Goal: Navigation & Orientation: Find specific page/section

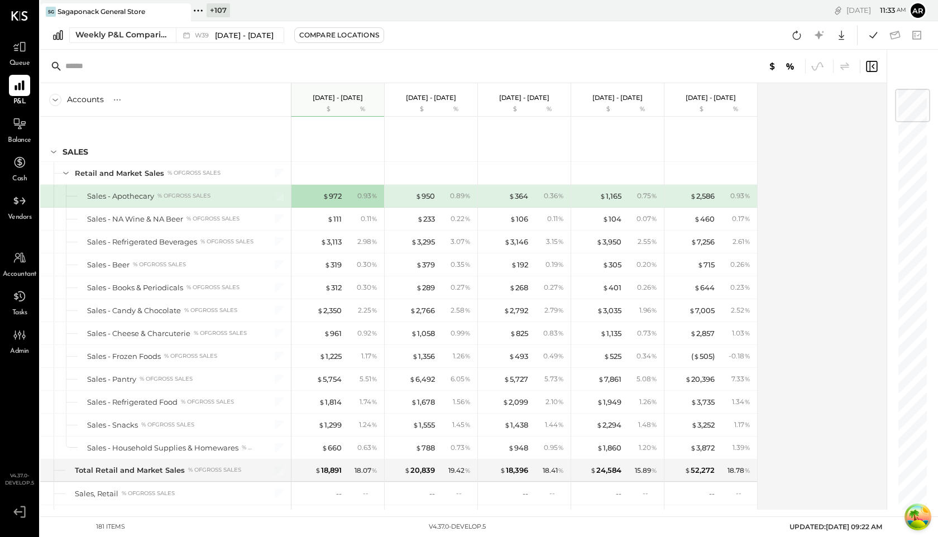
click at [202, 16] on icon at bounding box center [198, 10] width 15 height 15
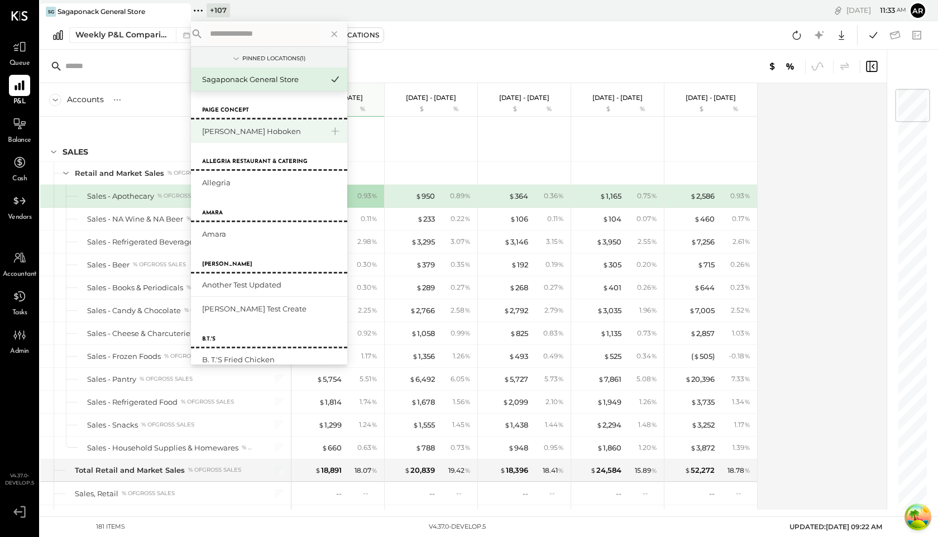
click at [258, 129] on div "[PERSON_NAME] Hoboken" at bounding box center [262, 131] width 121 height 11
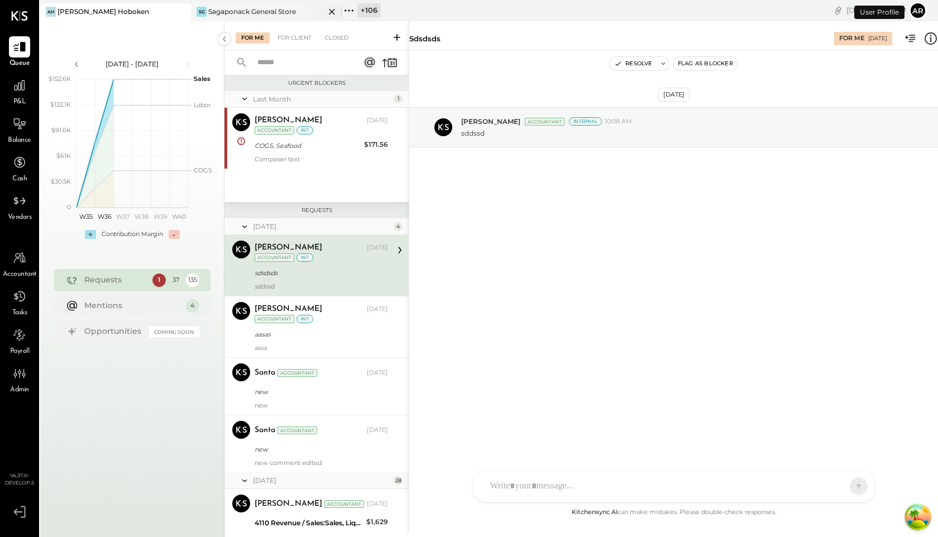
click at [242, 12] on div "Sagaponack General Store" at bounding box center [252, 11] width 88 height 9
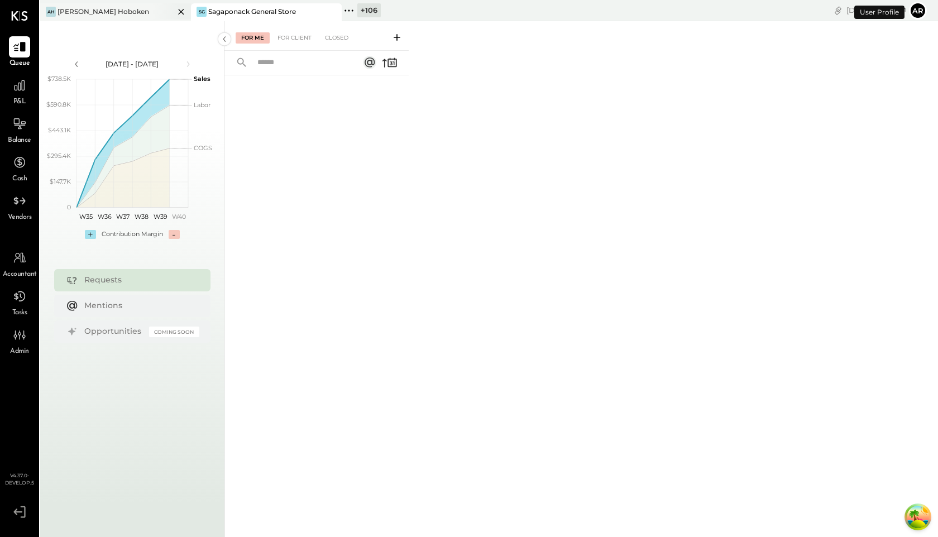
click at [125, 9] on div "AH Ainsworth Hoboken" at bounding box center [107, 12] width 134 height 10
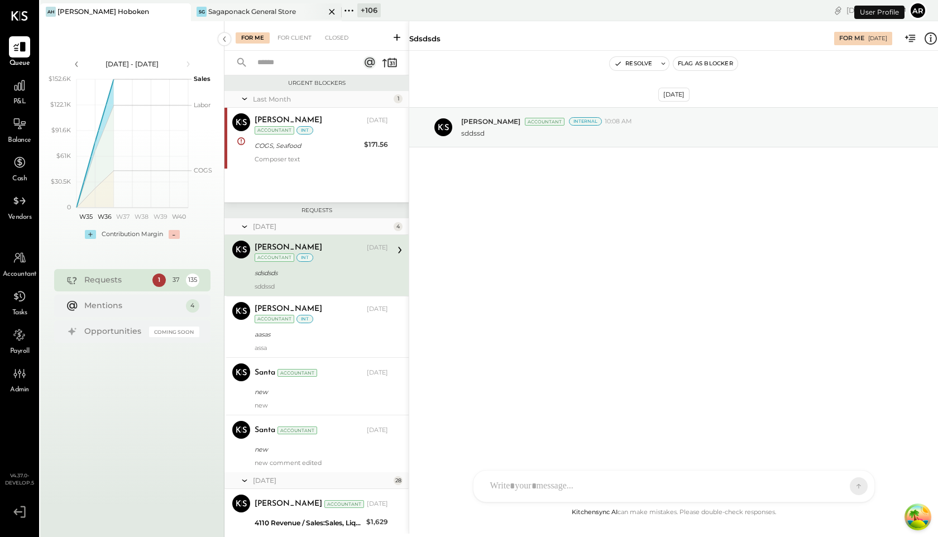
click at [242, 13] on div "Sagaponack General Store" at bounding box center [252, 11] width 88 height 9
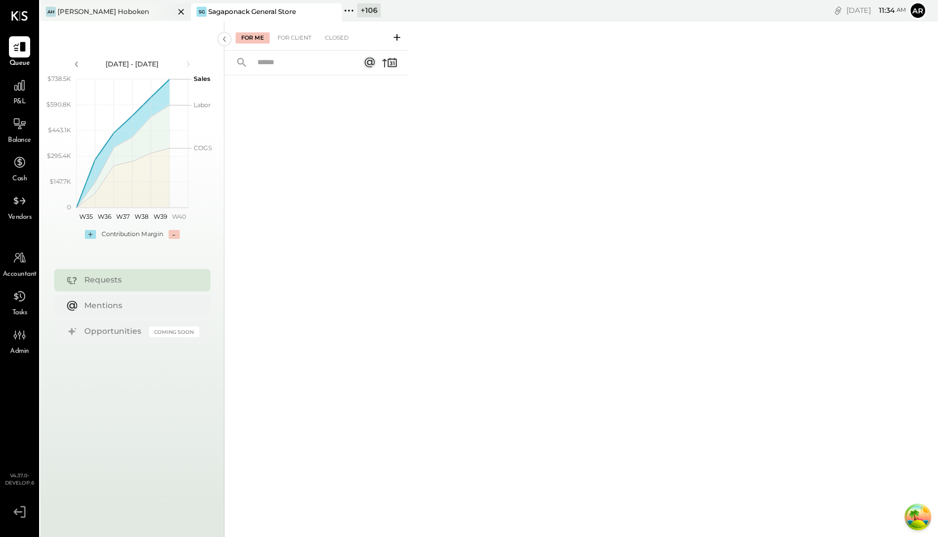
click at [109, 11] on div "[PERSON_NAME] Hoboken" at bounding box center [103, 11] width 92 height 9
